Goal: Information Seeking & Learning: Check status

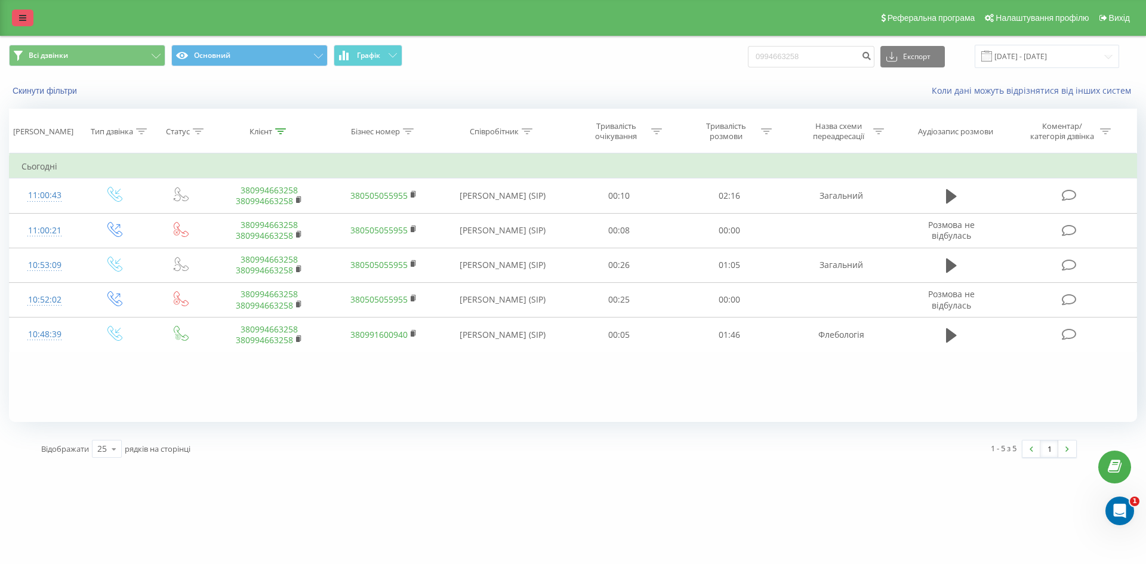
click at [27, 21] on link at bounding box center [22, 18] width 21 height 17
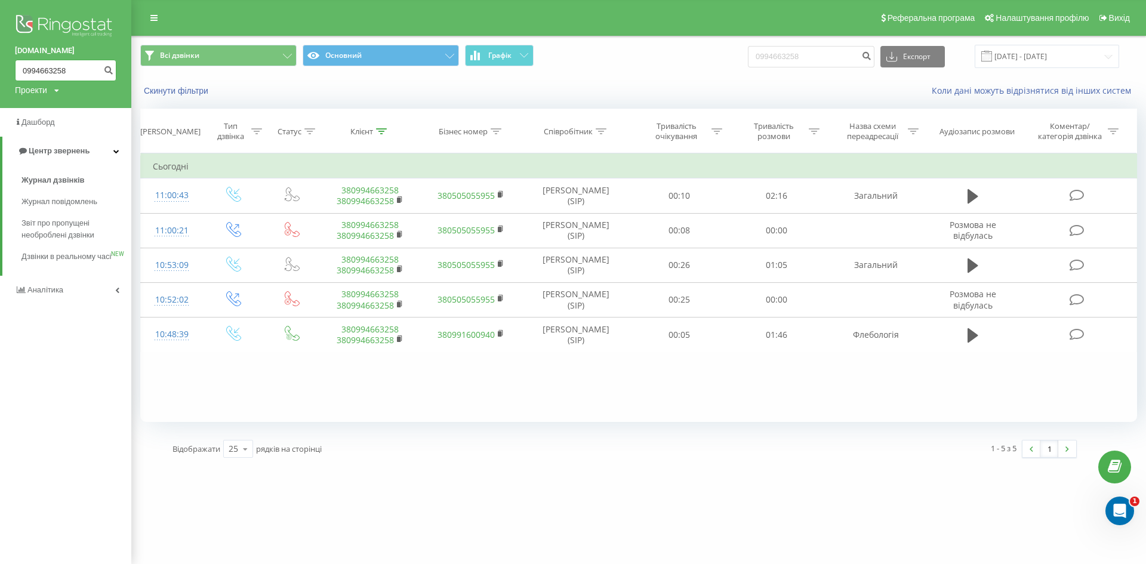
click at [26, 81] on input "0994663258" at bounding box center [65, 70] width 101 height 21
drag, startPoint x: 67, startPoint y: 69, endPoint x: 0, endPoint y: 62, distance: 67.8
click at [0, 62] on div "[DOMAIN_NAME] 0994663258 Проекти [DOMAIN_NAME]" at bounding box center [65, 54] width 131 height 108
click at [110, 69] on icon "submit" at bounding box center [108, 68] width 10 height 7
